Goal: Information Seeking & Learning: Learn about a topic

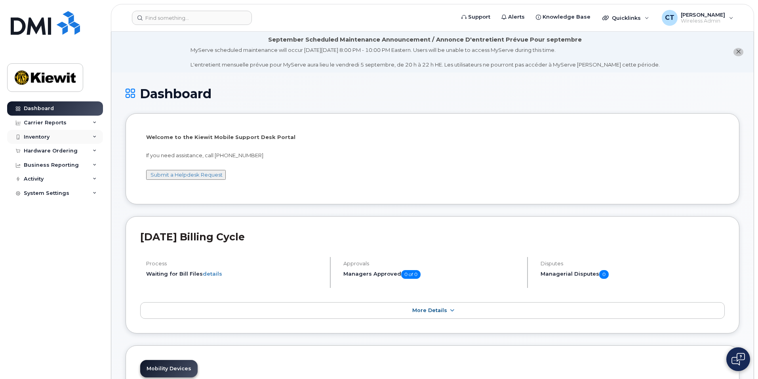
click at [59, 138] on div "Inventory" at bounding box center [55, 137] width 96 height 14
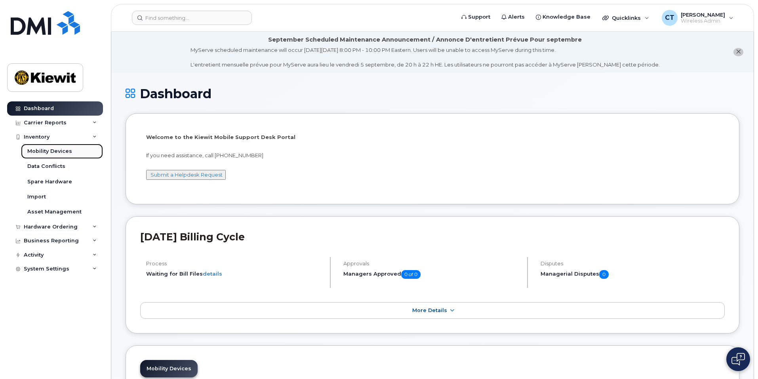
click at [57, 150] on div "Mobility Devices" at bounding box center [49, 151] width 45 height 7
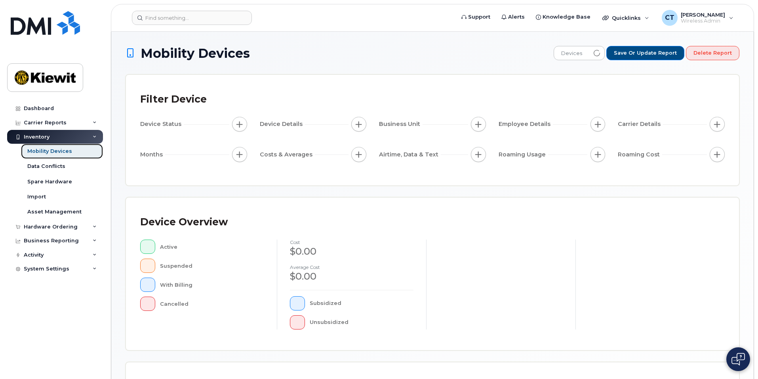
click at [65, 149] on div "Mobility Devices" at bounding box center [49, 151] width 45 height 7
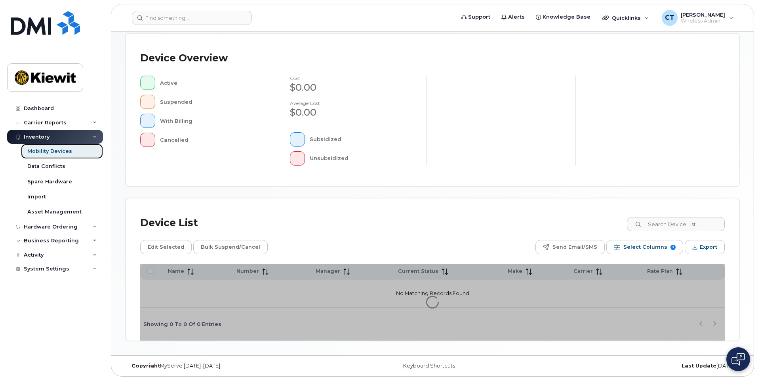
scroll to position [166, 0]
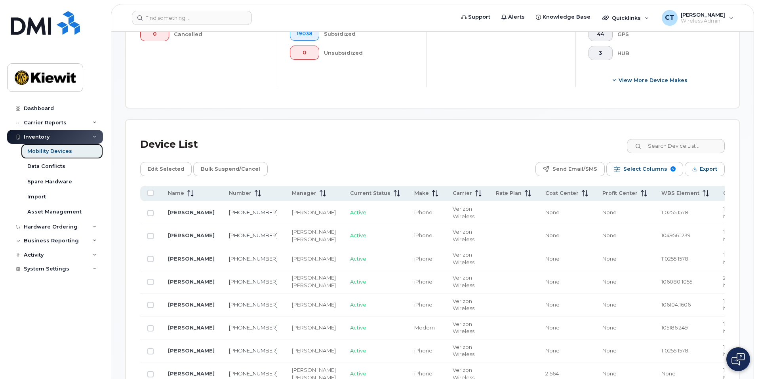
scroll to position [284, 0]
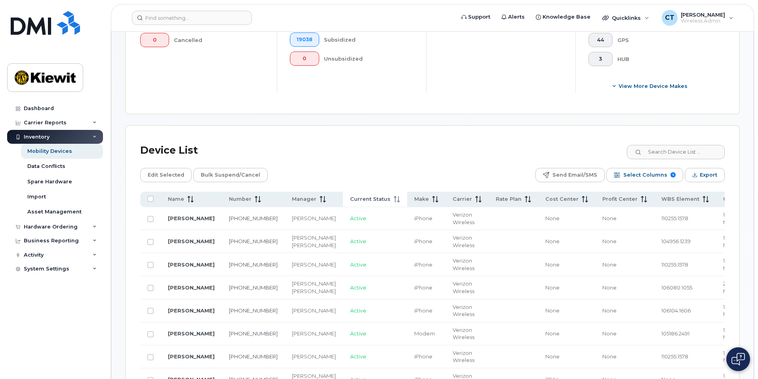
click at [350, 196] on span "Current Status" at bounding box center [370, 199] width 40 height 7
click at [352, 196] on span "Current Status" at bounding box center [370, 199] width 40 height 7
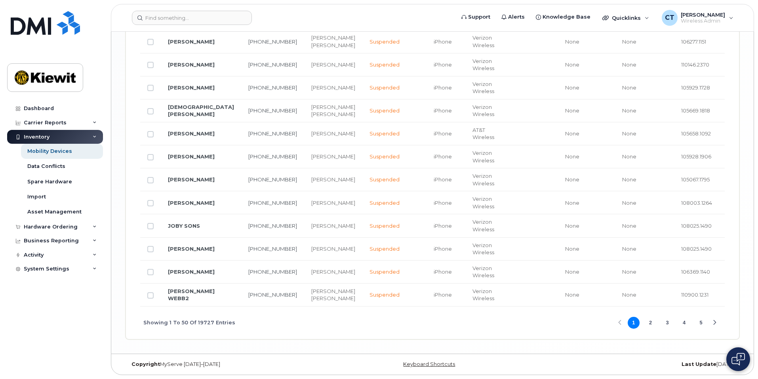
scroll to position [1559, 0]
click at [651, 322] on button "2" at bounding box center [650, 323] width 12 height 12
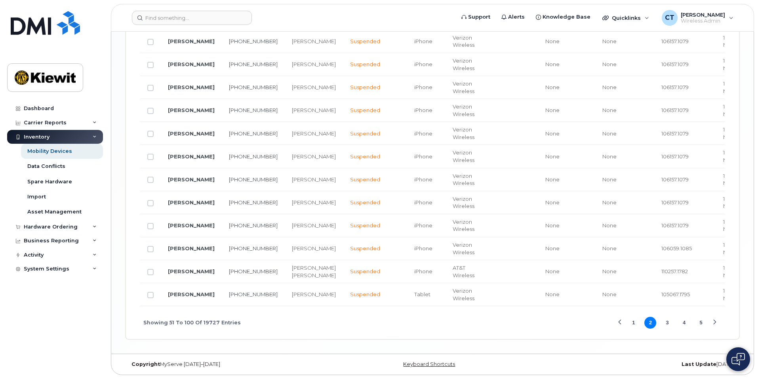
scroll to position [1523, 0]
click at [667, 322] on button "3" at bounding box center [667, 323] width 12 height 12
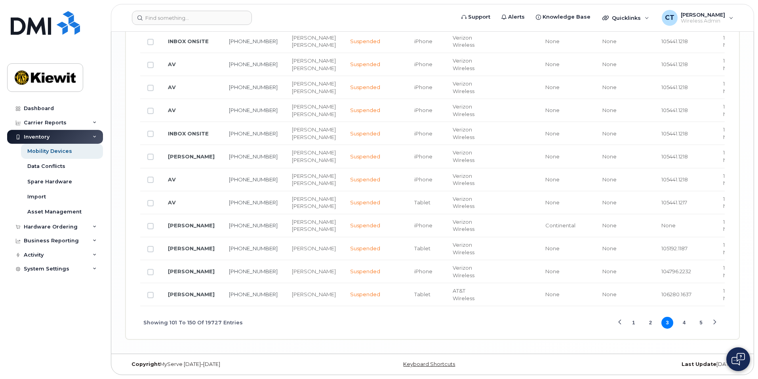
scroll to position [1751, 0]
click at [686, 322] on button "4" at bounding box center [684, 323] width 12 height 12
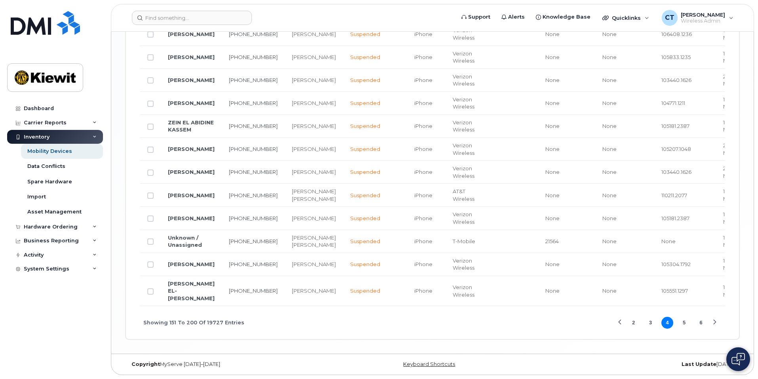
scroll to position [1501, 0]
click at [699, 324] on button "6" at bounding box center [701, 323] width 12 height 12
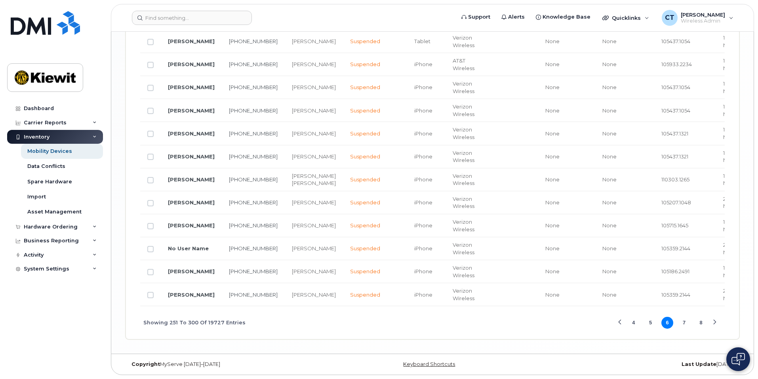
scroll to position [1479, 0]
click at [683, 323] on button "7" at bounding box center [684, 323] width 12 height 12
click at [696, 324] on button "9" at bounding box center [701, 323] width 12 height 12
click at [703, 322] on button "11" at bounding box center [701, 323] width 12 height 12
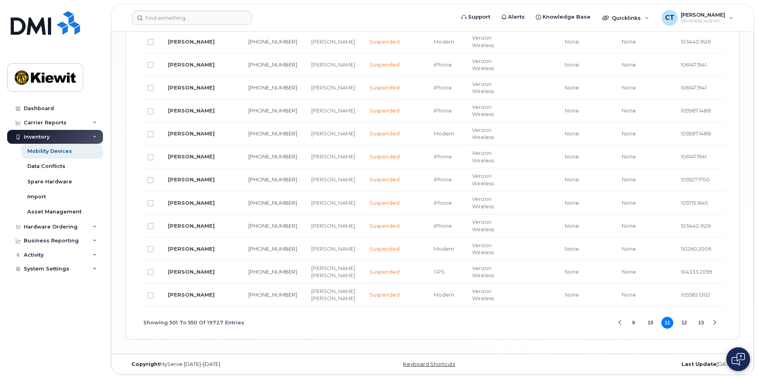
click at [703, 324] on button "13" at bounding box center [701, 323] width 12 height 12
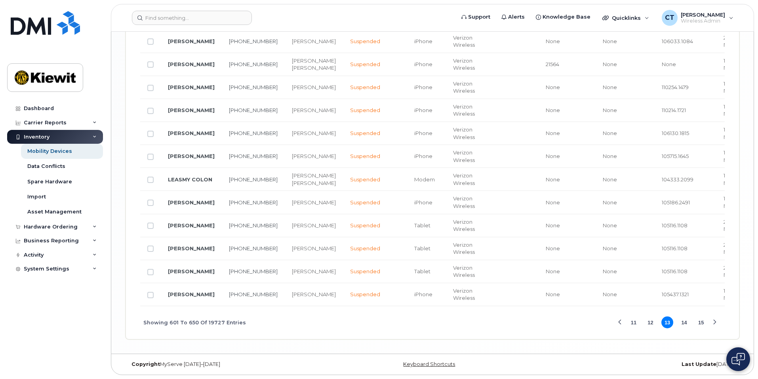
scroll to position [1493, 0]
click at [699, 322] on button "15" at bounding box center [701, 322] width 12 height 12
click at [701, 322] on button "17" at bounding box center [701, 323] width 12 height 12
click at [701, 323] on button "19" at bounding box center [701, 323] width 12 height 12
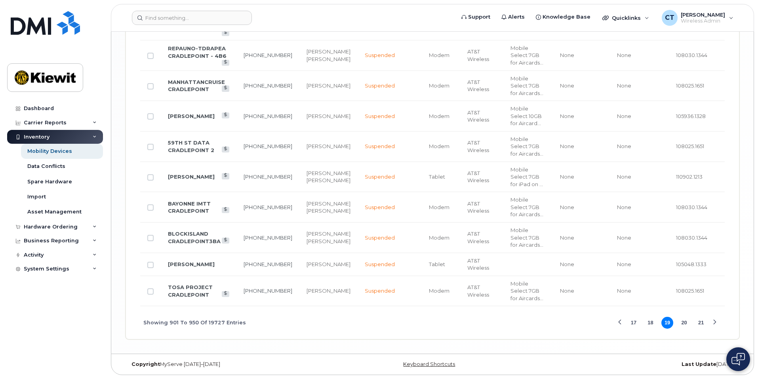
click at [701, 324] on button "21" at bounding box center [701, 323] width 12 height 12
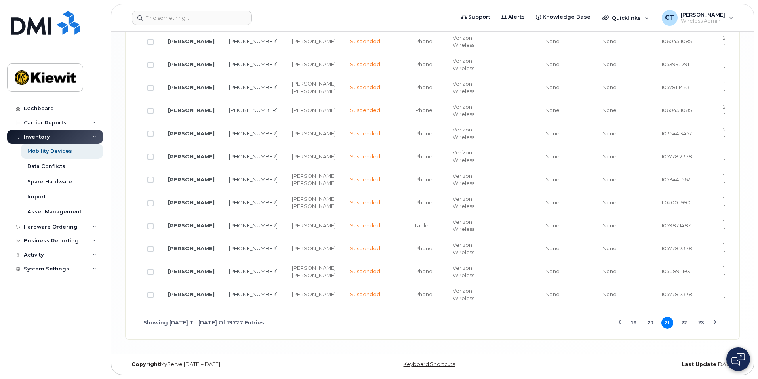
click at [701, 324] on button "23" at bounding box center [701, 323] width 12 height 12
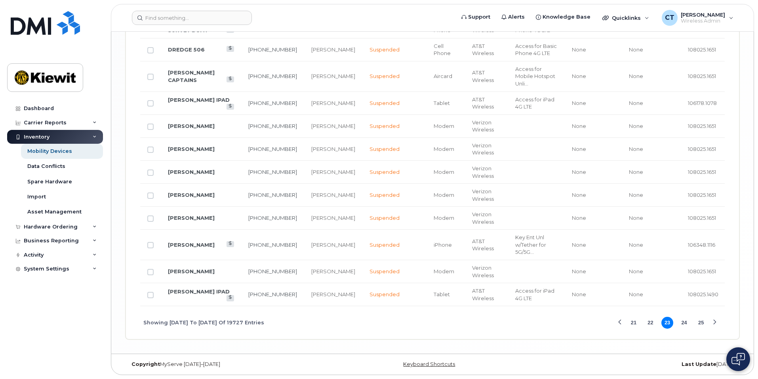
scroll to position [1596, 0]
click at [701, 323] on button "25" at bounding box center [701, 323] width 12 height 12
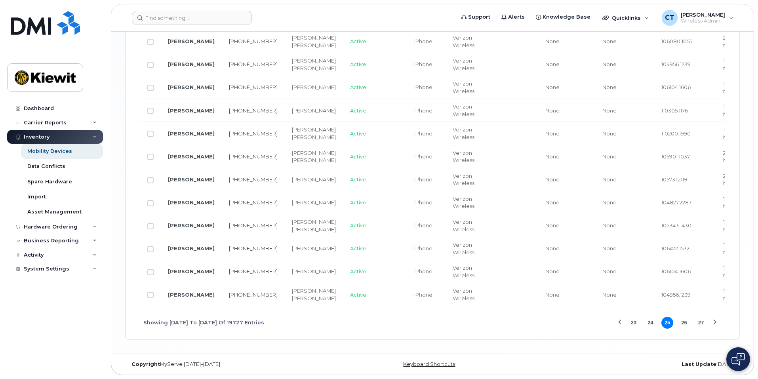
scroll to position [1721, 0]
click at [653, 322] on button "24" at bounding box center [650, 323] width 12 height 12
click at [649, 323] on button "23" at bounding box center [650, 323] width 12 height 12
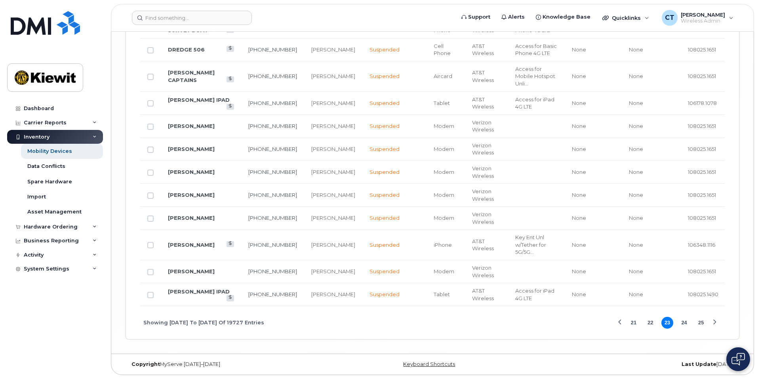
click at [679, 323] on button "24" at bounding box center [684, 323] width 12 height 12
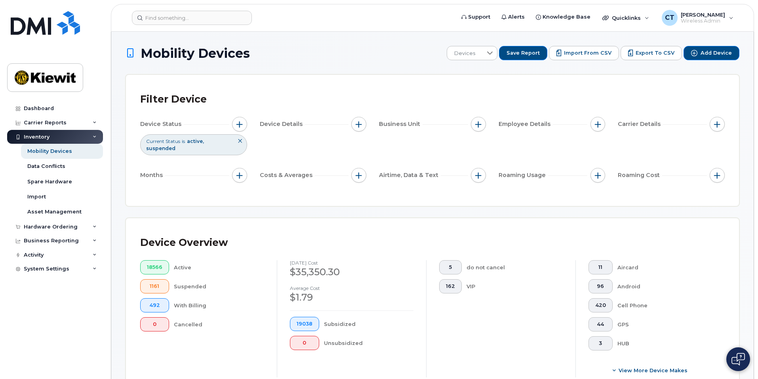
scroll to position [40, 0]
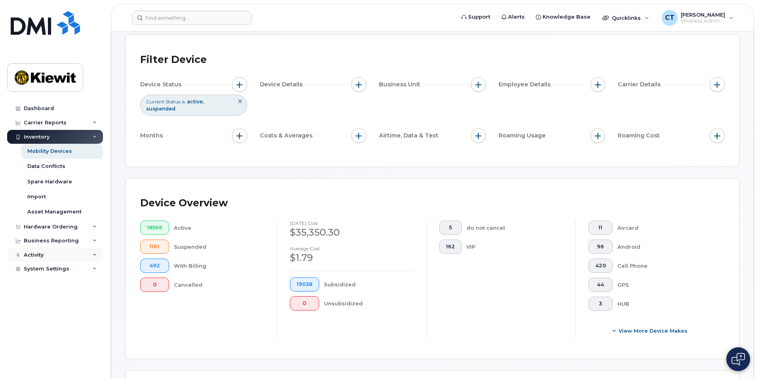
click at [88, 255] on div "Activity" at bounding box center [55, 255] width 96 height 14
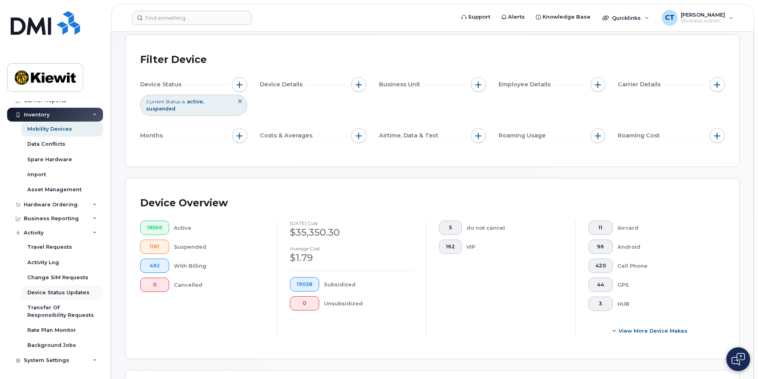
scroll to position [79, 0]
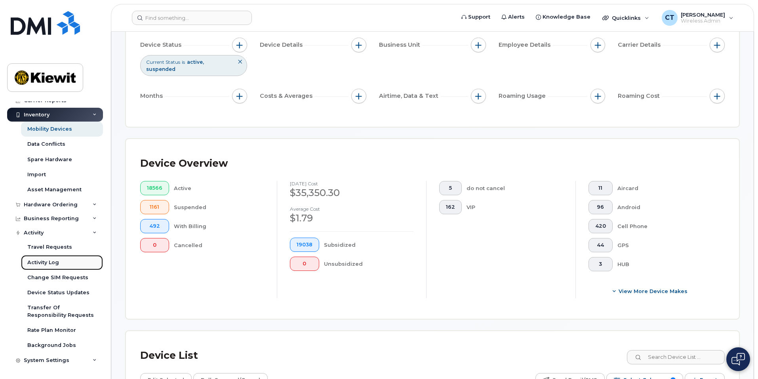
click at [51, 265] on div "Activity Log" at bounding box center [43, 262] width 32 height 7
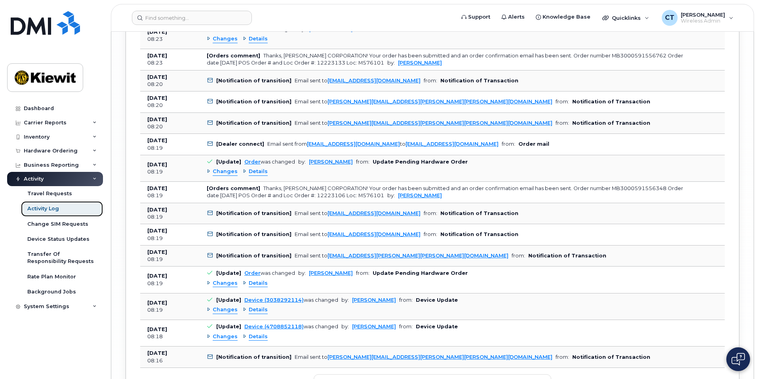
scroll to position [3032, 0]
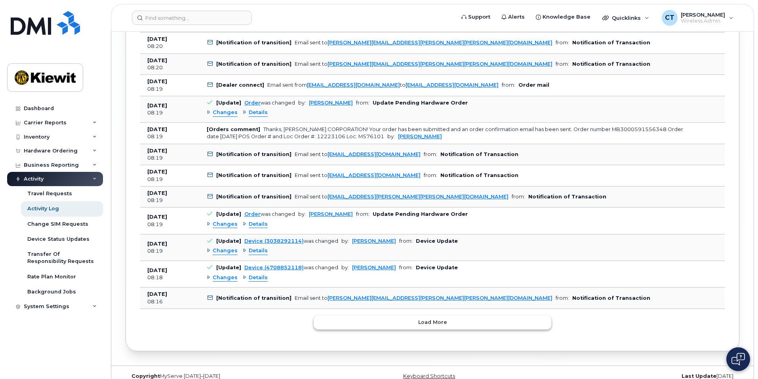
click at [409, 315] on button "Load more" at bounding box center [433, 322] width 238 height 14
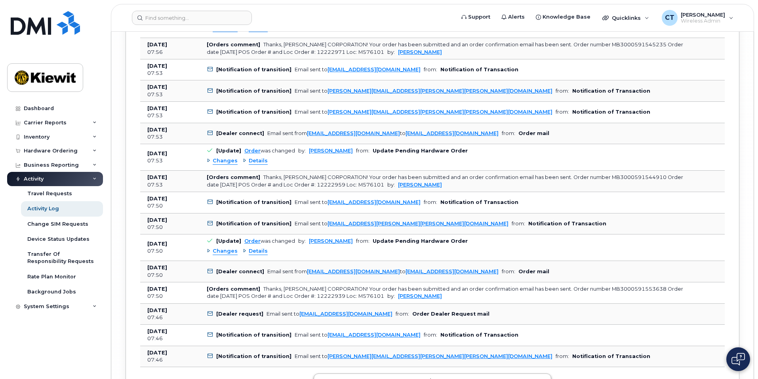
scroll to position [5979, 0]
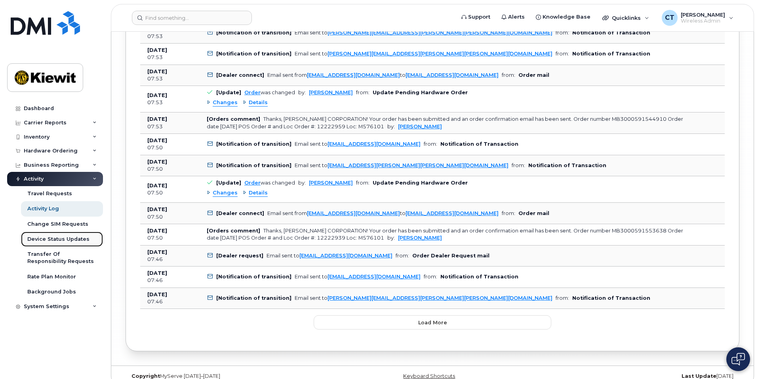
click at [74, 240] on div "Device Status Updates" at bounding box center [58, 239] width 62 height 7
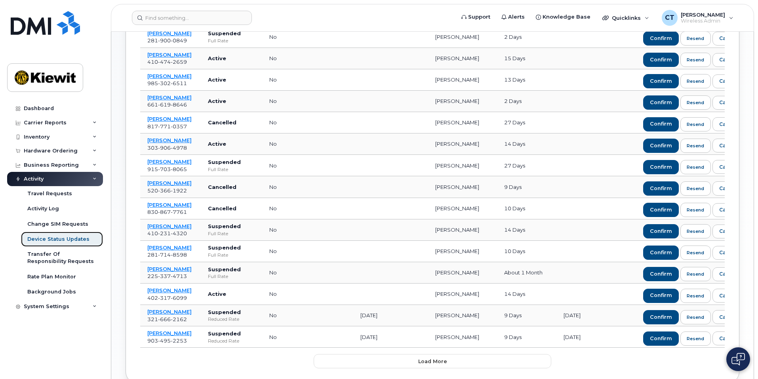
scroll to position [426, 0]
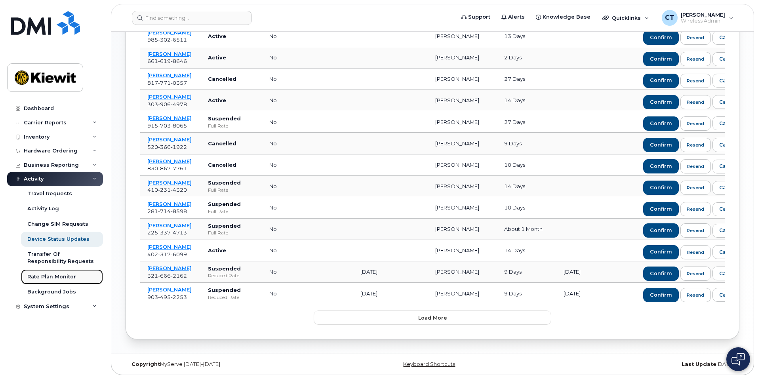
click at [64, 280] on div "Rate Plan Monitor" at bounding box center [51, 276] width 49 height 7
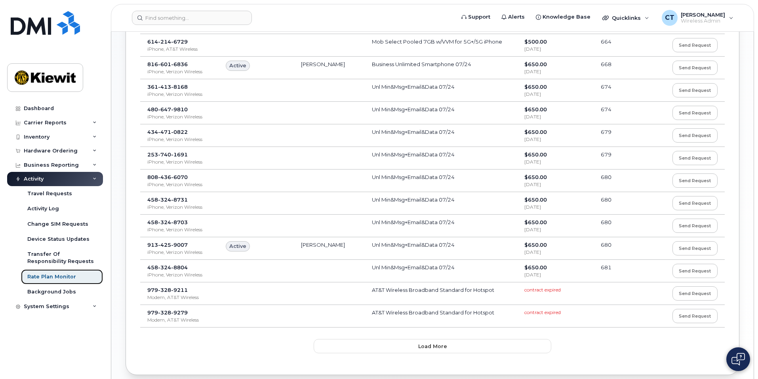
scroll to position [421, 0]
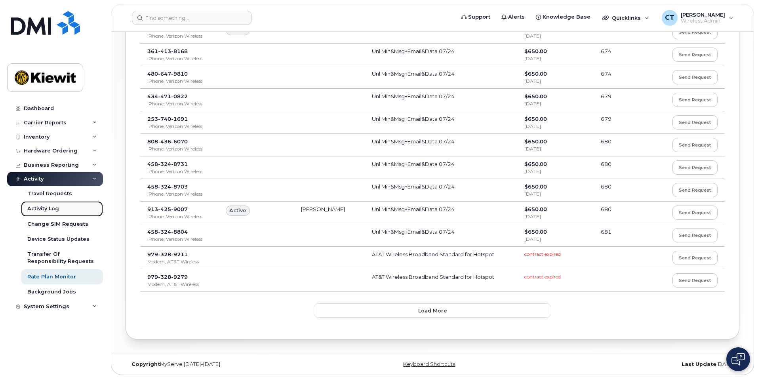
click at [57, 211] on div "Activity Log" at bounding box center [43, 208] width 32 height 7
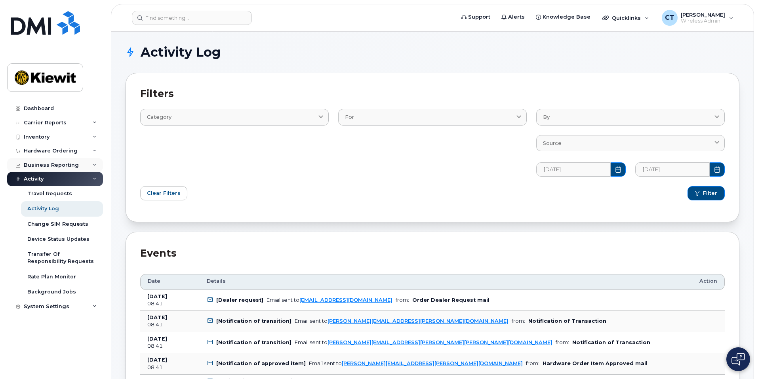
click at [78, 164] on div "Business Reporting" at bounding box center [55, 165] width 96 height 14
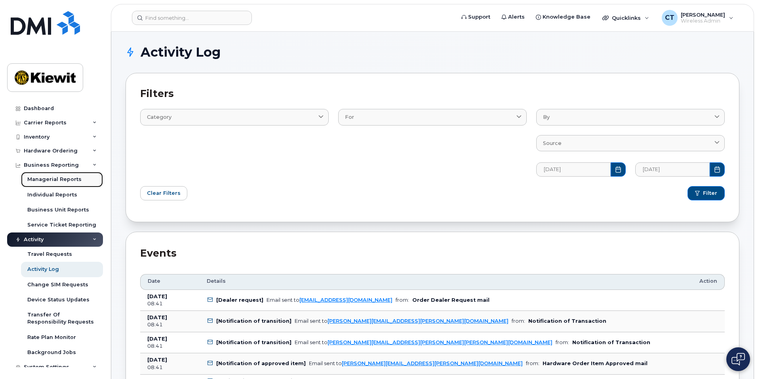
click at [74, 176] on div "Managerial Reports" at bounding box center [54, 179] width 54 height 7
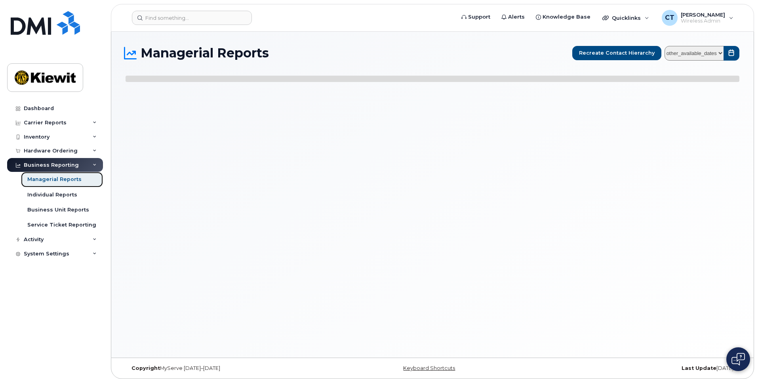
select select
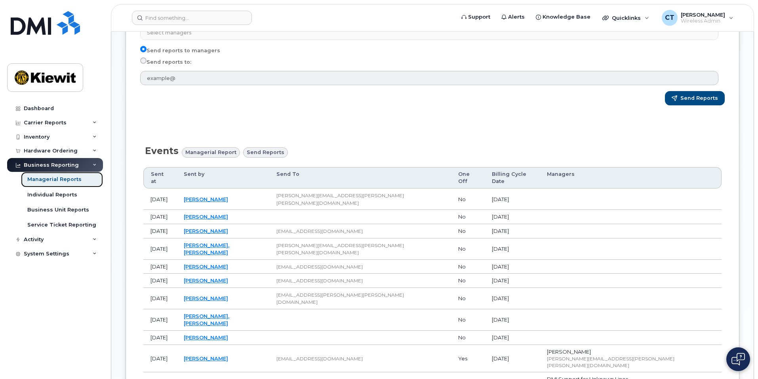
scroll to position [198, 0]
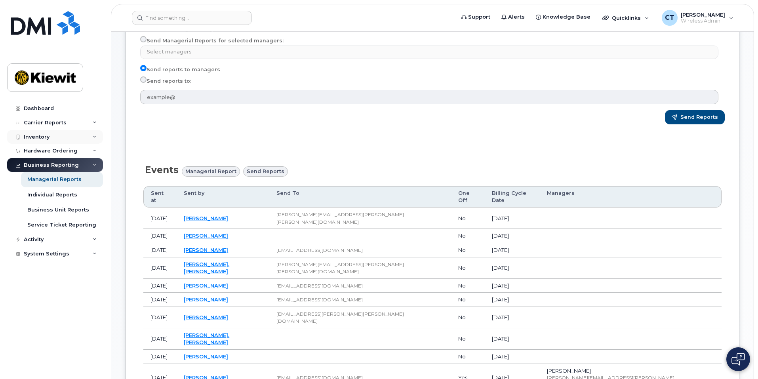
click at [86, 136] on div "Inventory" at bounding box center [55, 137] width 96 height 14
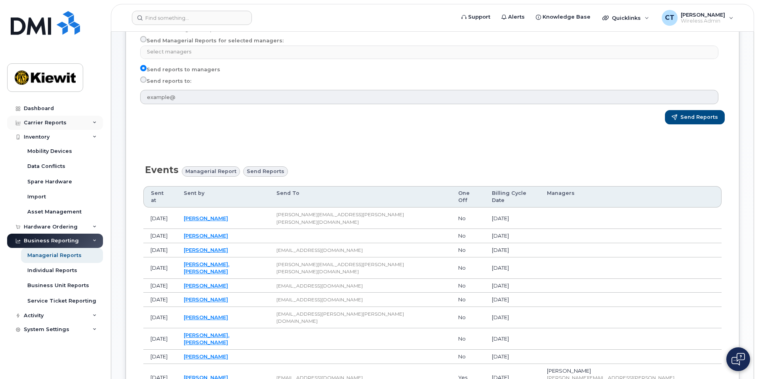
click at [84, 126] on div "Carrier Reports" at bounding box center [55, 123] width 96 height 14
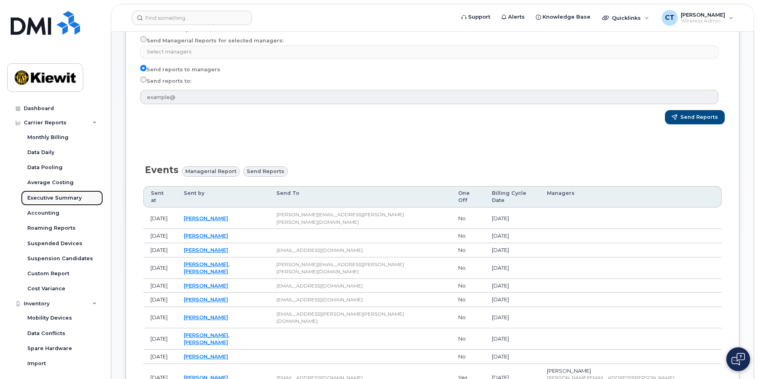
click at [68, 200] on div "Executive Summary" at bounding box center [54, 197] width 54 height 7
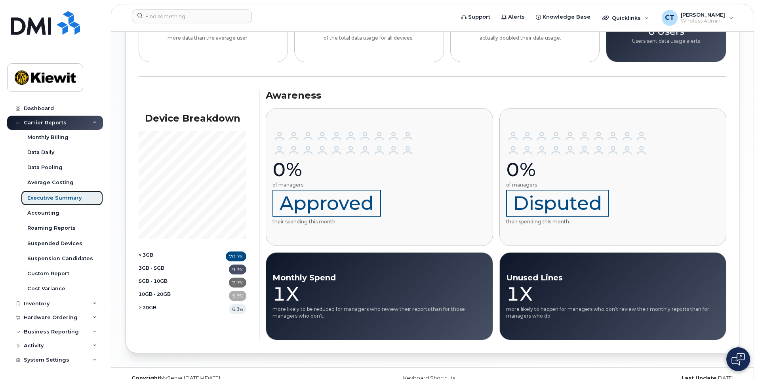
scroll to position [705, 0]
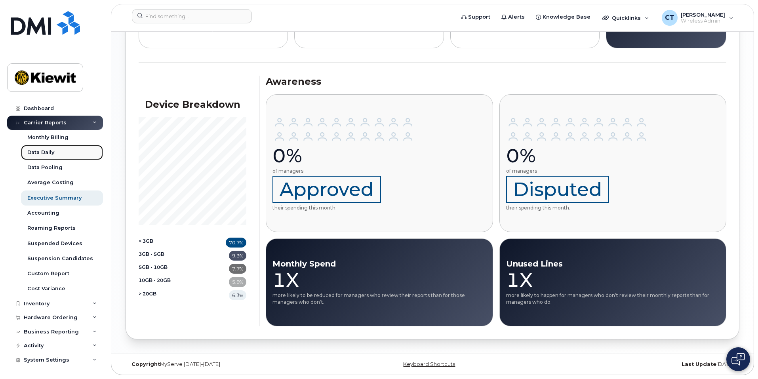
click at [56, 152] on link "Data Daily" at bounding box center [62, 152] width 82 height 15
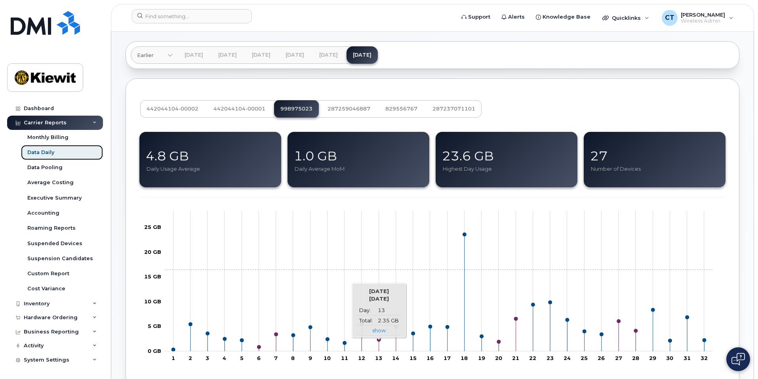
scroll to position [119, 0]
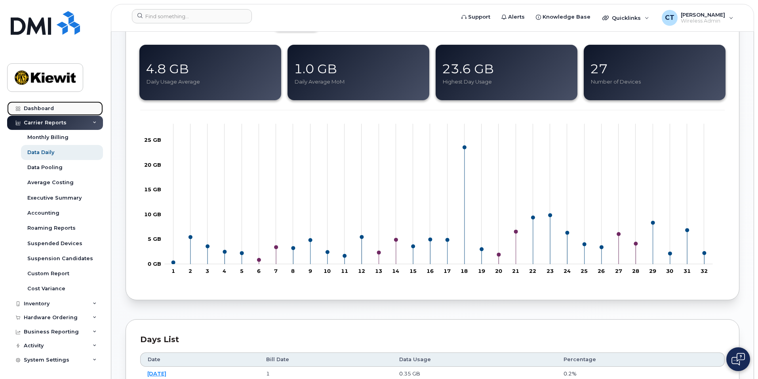
click at [48, 108] on div "Dashboard" at bounding box center [39, 108] width 30 height 6
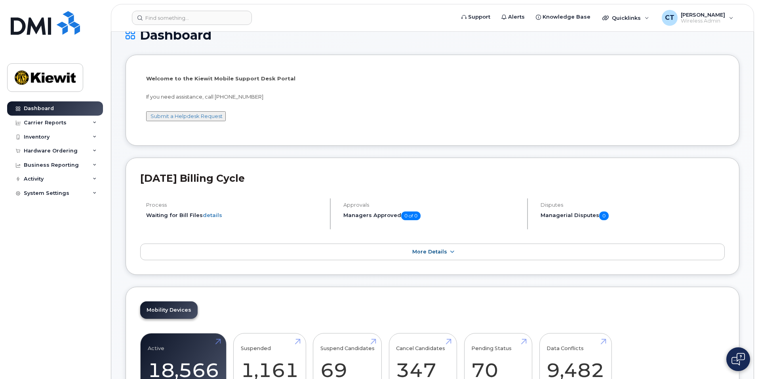
scroll to position [79, 0]
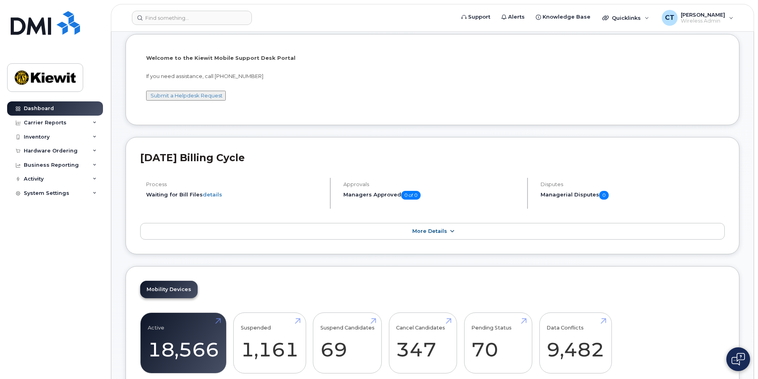
click at [438, 231] on span "More Details" at bounding box center [429, 231] width 35 height 6
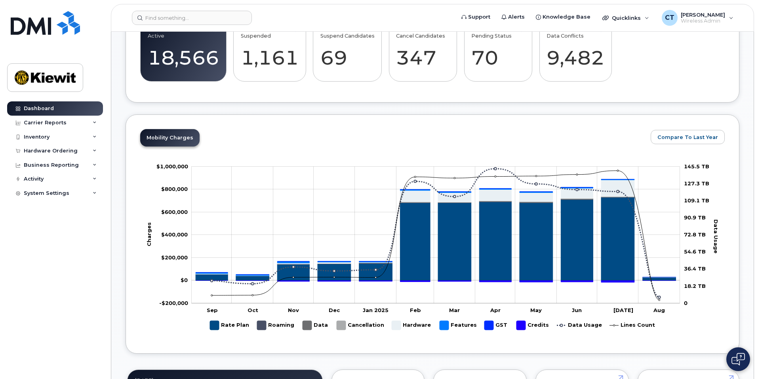
scroll to position [475, 0]
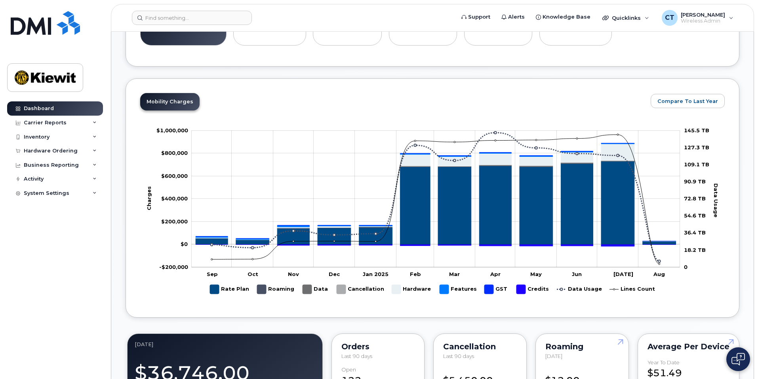
click at [519, 290] on rect "Legend" at bounding box center [532, 289] width 32 height 15
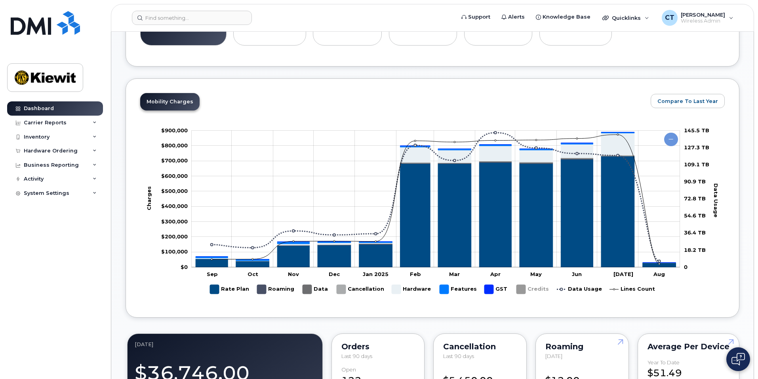
click at [519, 290] on rect "Legend" at bounding box center [532, 289] width 32 height 15
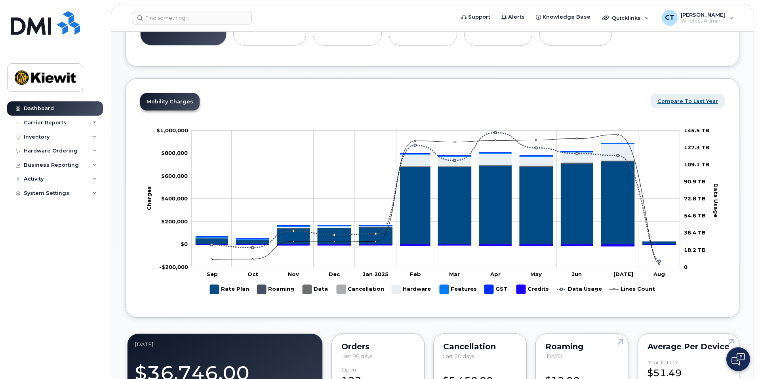
click at [678, 106] on button "Compare To Last Year" at bounding box center [688, 101] width 74 height 14
